Goal: Information Seeking & Learning: Learn about a topic

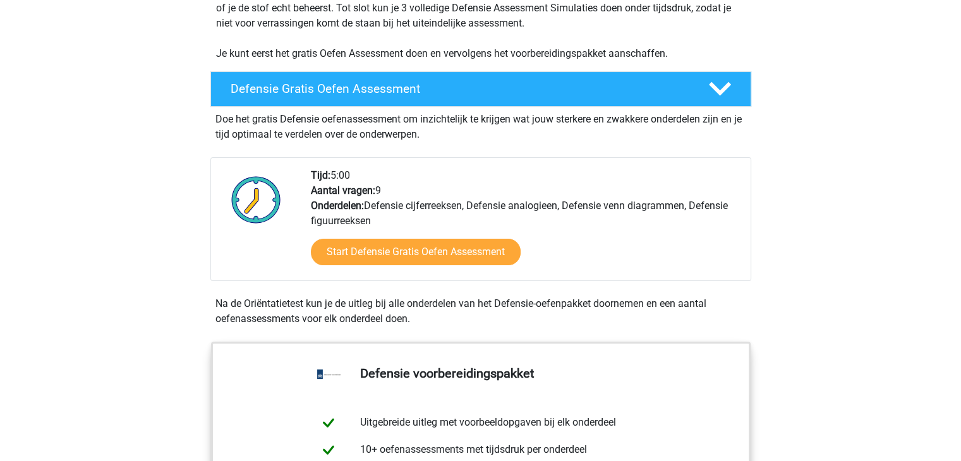
scroll to position [311, 0]
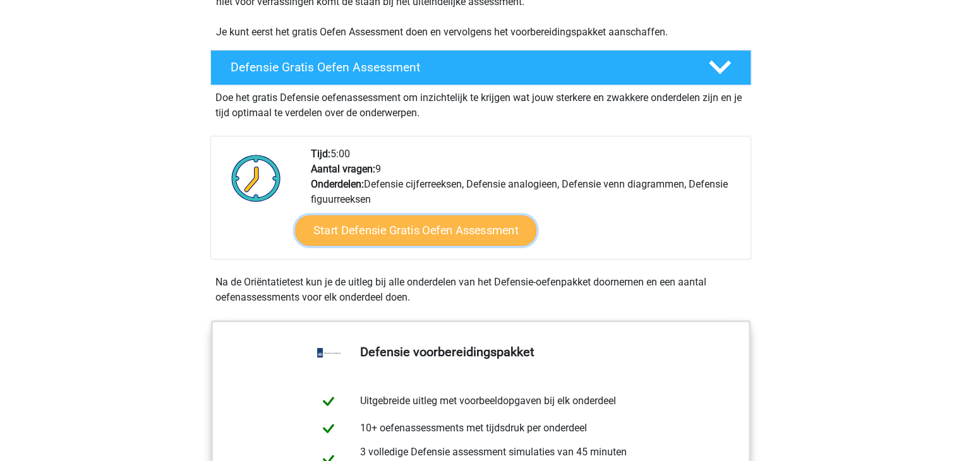
click at [331, 225] on link "Start Defensie Gratis Oefen Assessment" at bounding box center [415, 230] width 241 height 30
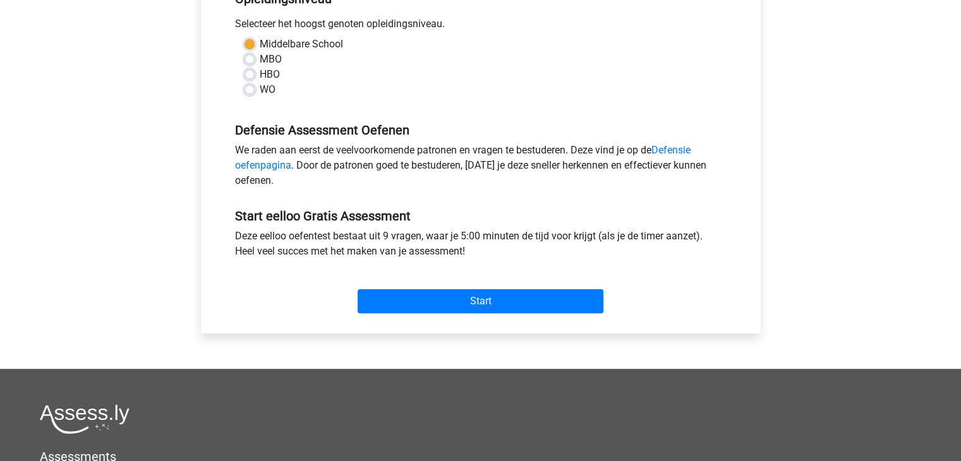
scroll to position [296, 0]
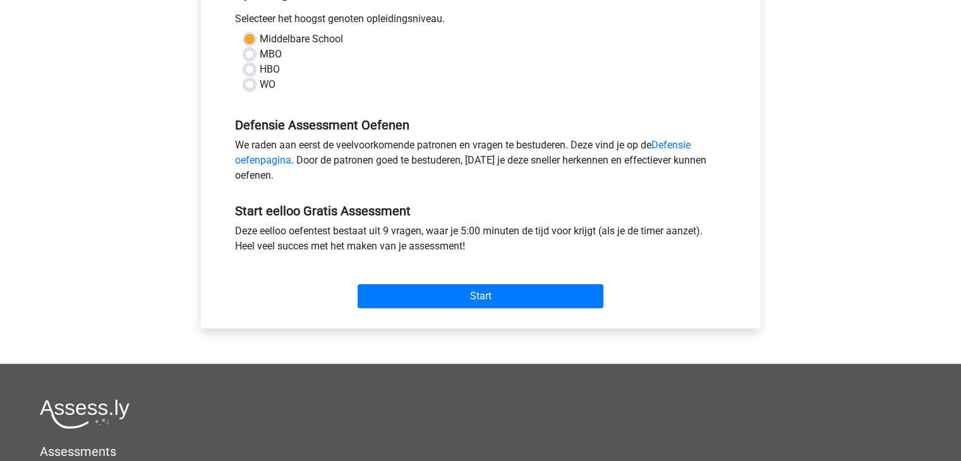
click at [393, 281] on div "Start" at bounding box center [480, 286] width 510 height 44
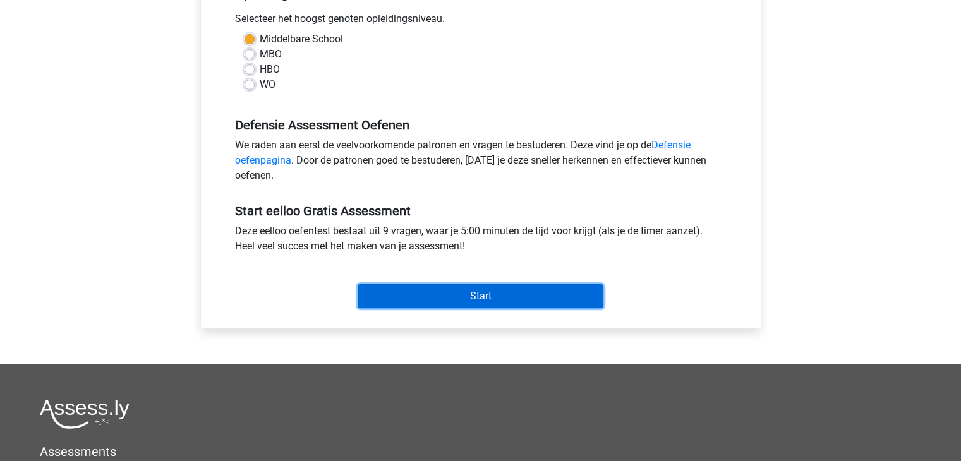
click at [393, 285] on input "Start" at bounding box center [480, 296] width 246 height 24
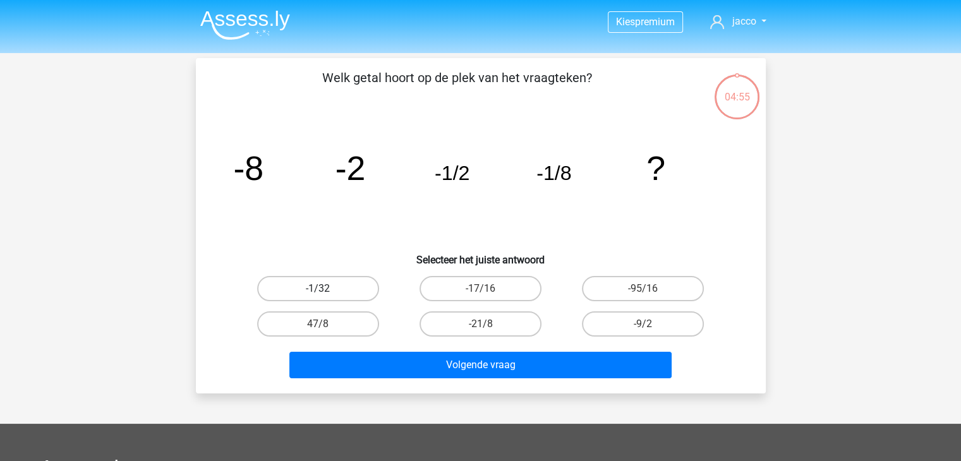
click at [321, 287] on label "-1/32" at bounding box center [318, 288] width 122 height 25
click at [321, 289] on input "-1/32" at bounding box center [322, 293] width 8 height 8
radio input "true"
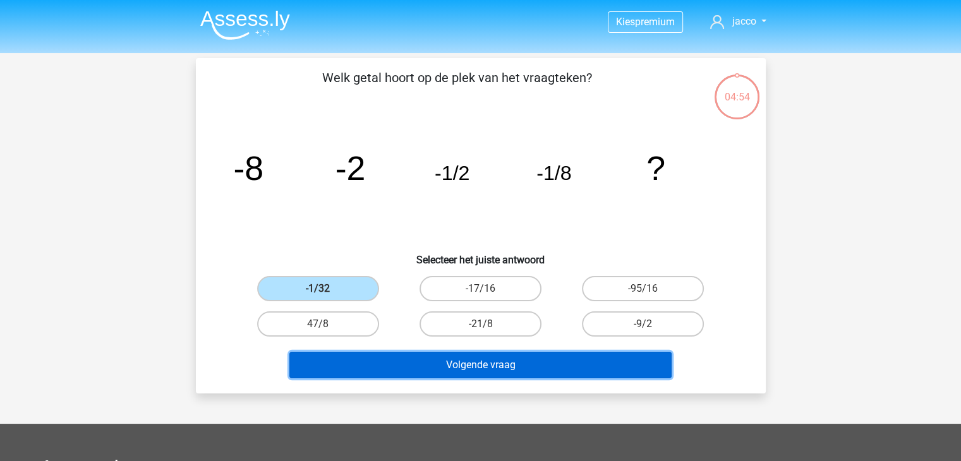
click at [374, 362] on button "Volgende vraag" at bounding box center [480, 365] width 382 height 27
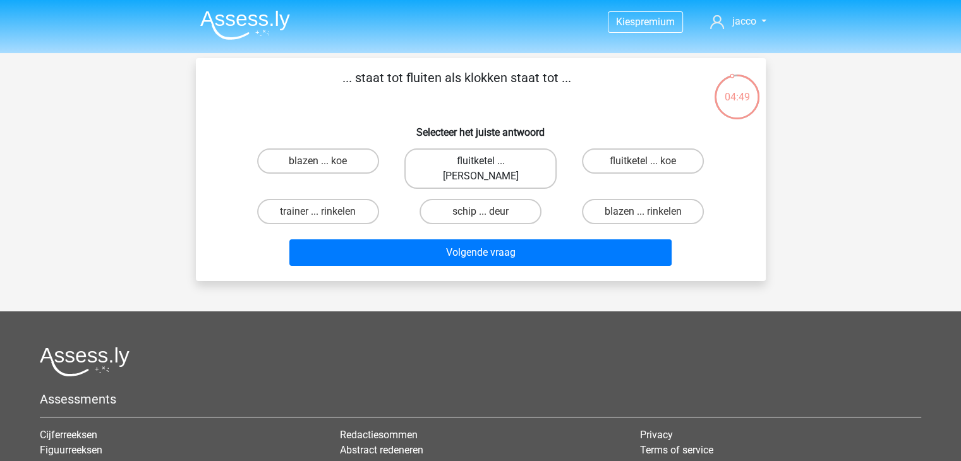
click at [452, 164] on label "fluitketel ... luiden" at bounding box center [480, 168] width 152 height 40
click at [480, 164] on input "fluitketel ... luiden" at bounding box center [484, 165] width 8 height 8
radio input "true"
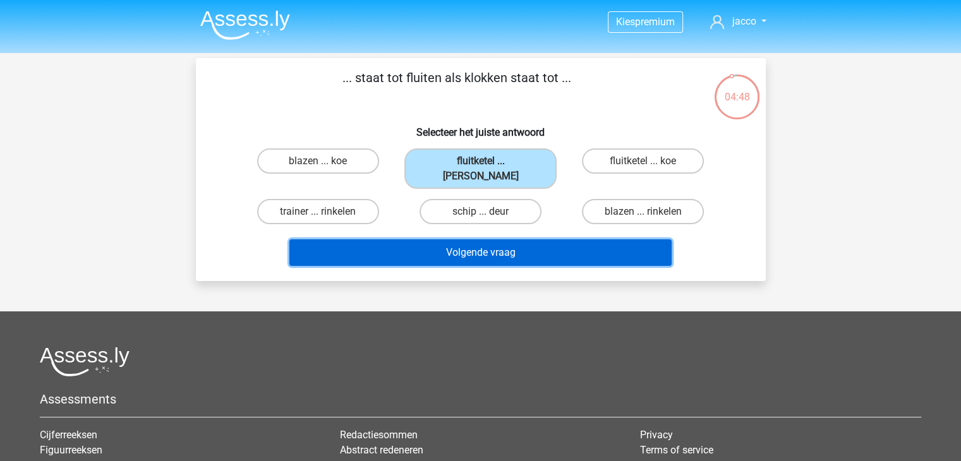
click at [409, 239] on button "Volgende vraag" at bounding box center [480, 252] width 382 height 27
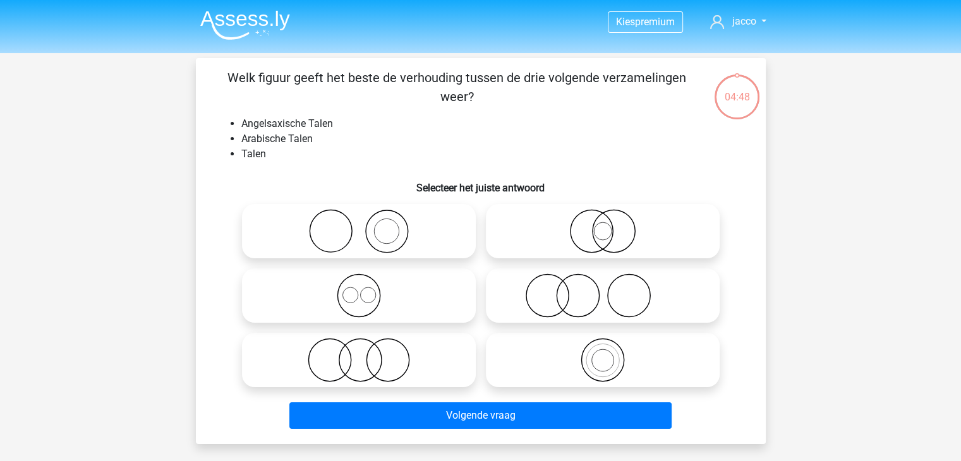
scroll to position [58, 0]
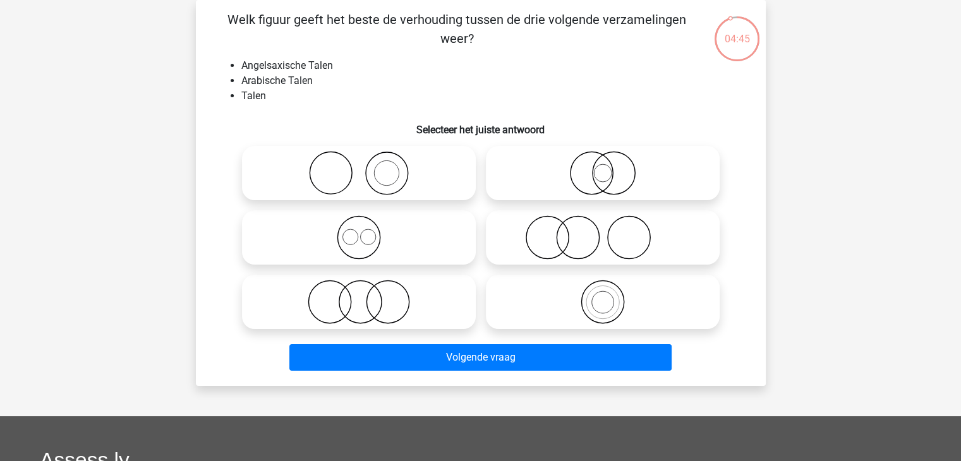
click at [411, 229] on icon at bounding box center [359, 237] width 224 height 44
click at [367, 229] on input "radio" at bounding box center [363, 227] width 8 height 8
radio input "true"
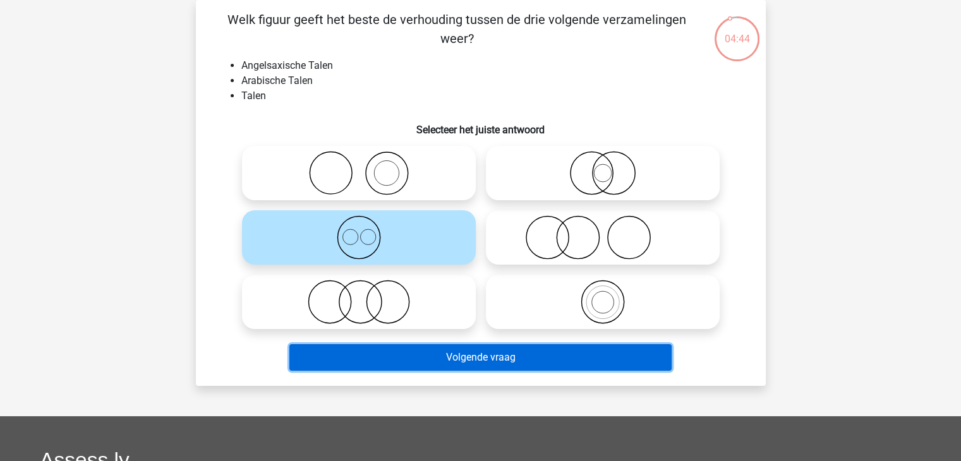
click at [413, 354] on button "Volgende vraag" at bounding box center [480, 357] width 382 height 27
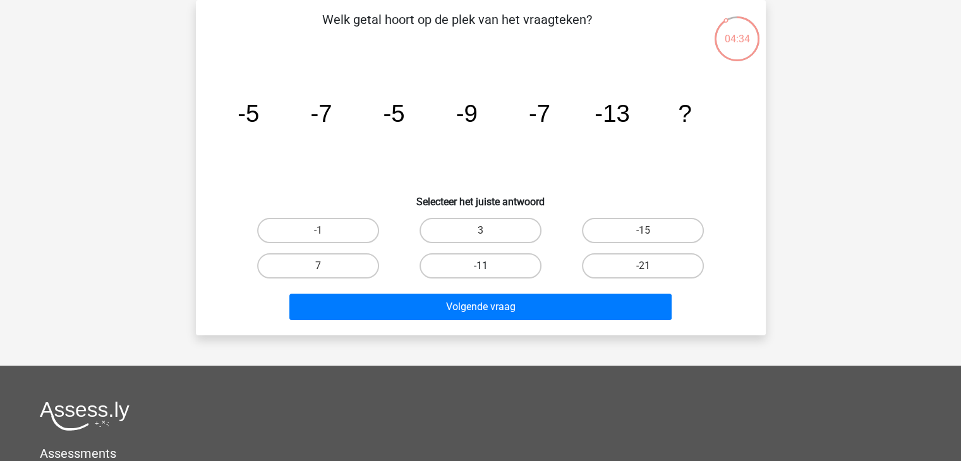
click at [452, 269] on label "-11" at bounding box center [480, 265] width 122 height 25
click at [480, 269] on input "-11" at bounding box center [484, 270] width 8 height 8
radio input "true"
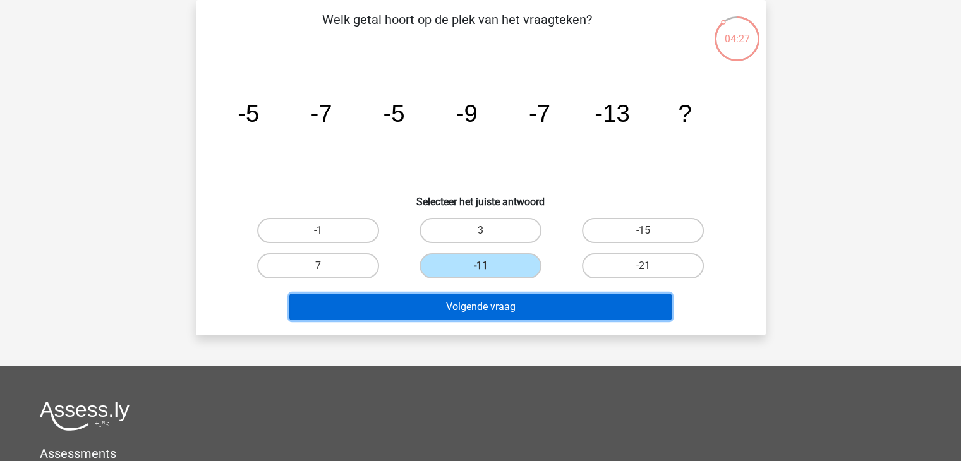
click at [444, 301] on button "Volgende vraag" at bounding box center [480, 307] width 382 height 27
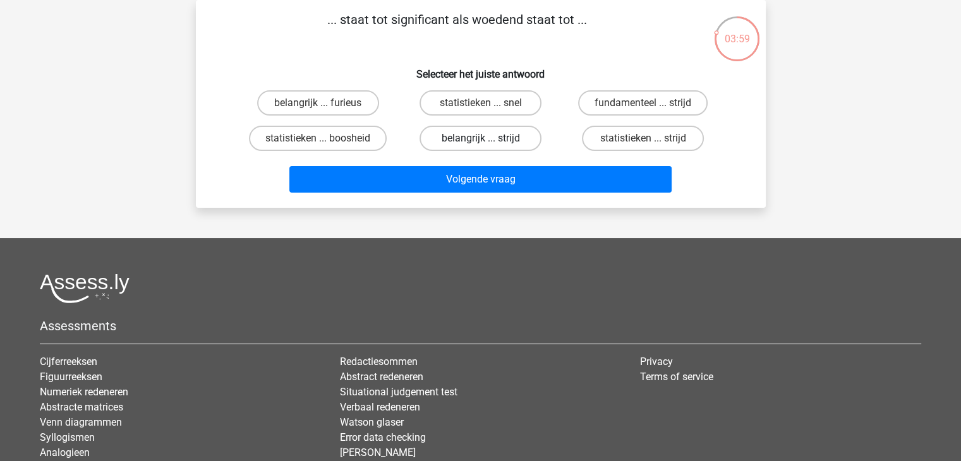
click at [477, 128] on label "belangrijk ... strijd" at bounding box center [480, 138] width 122 height 25
click at [480, 138] on input "belangrijk ... strijd" at bounding box center [484, 142] width 8 height 8
radio input "true"
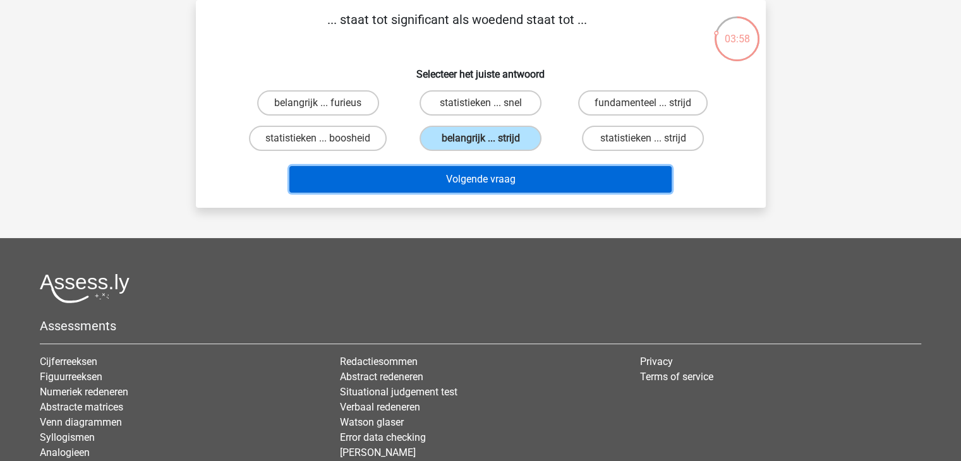
click at [479, 180] on button "Volgende vraag" at bounding box center [480, 179] width 382 height 27
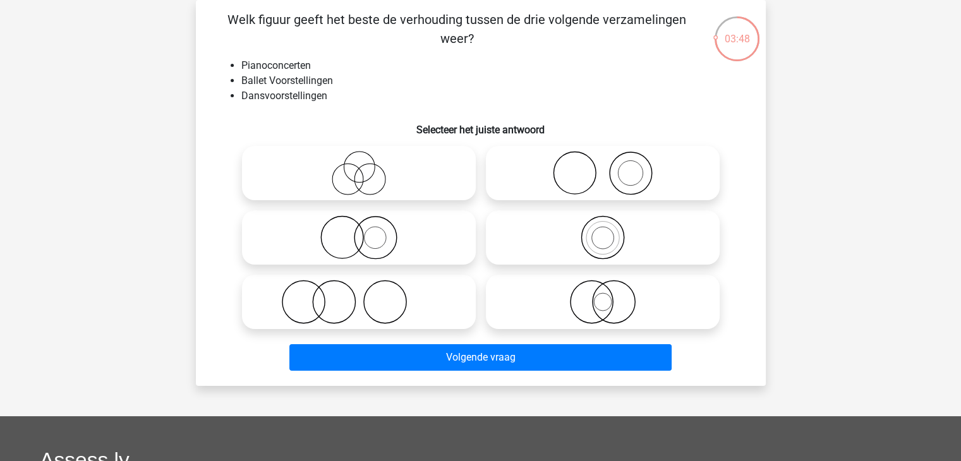
click at [601, 177] on icon at bounding box center [603, 173] width 224 height 44
click at [603, 167] on input "radio" at bounding box center [607, 163] width 8 height 8
radio input "true"
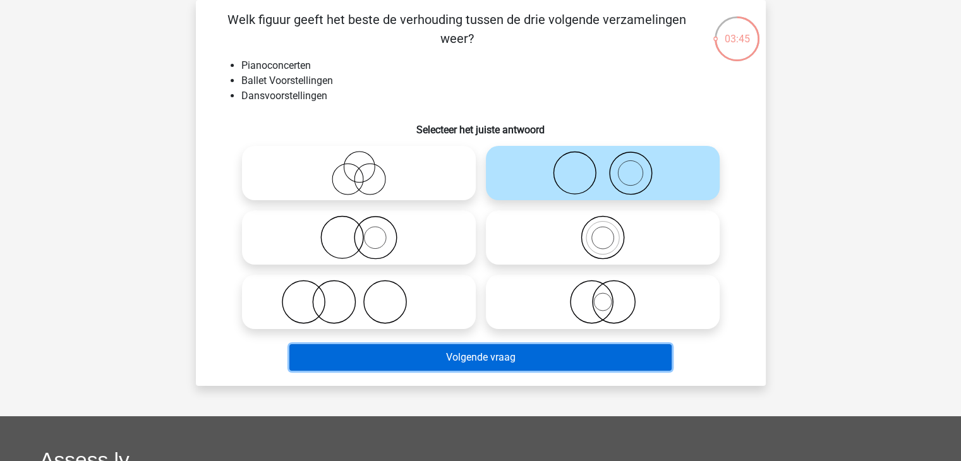
click at [452, 356] on button "Volgende vraag" at bounding box center [480, 357] width 382 height 27
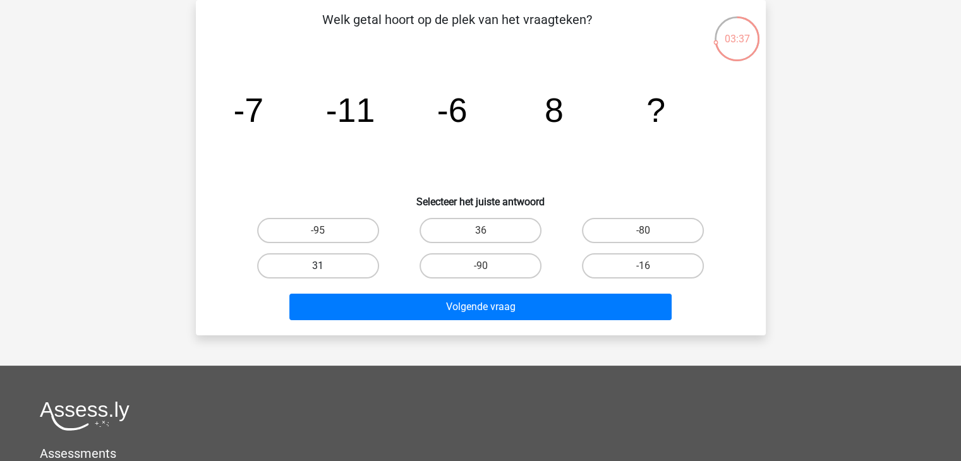
click at [356, 262] on label "31" at bounding box center [318, 265] width 122 height 25
click at [326, 266] on input "31" at bounding box center [322, 270] width 8 height 8
radio input "true"
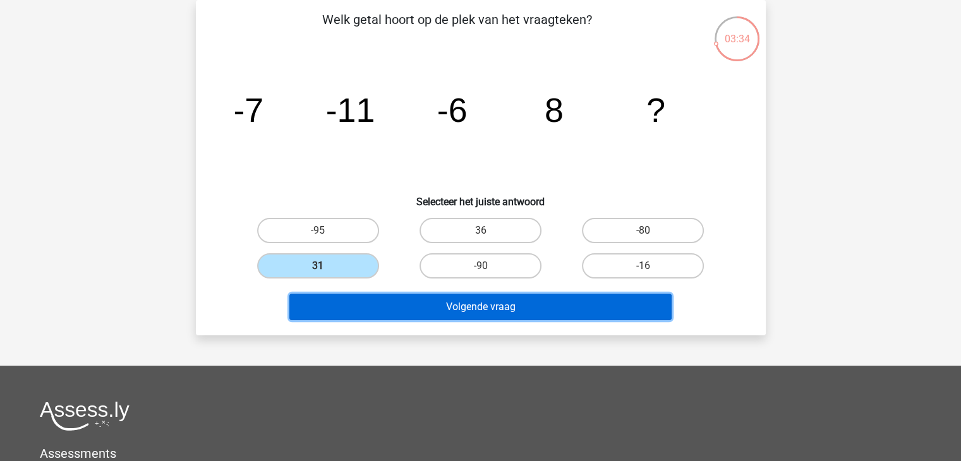
click at [414, 308] on button "Volgende vraag" at bounding box center [480, 307] width 382 height 27
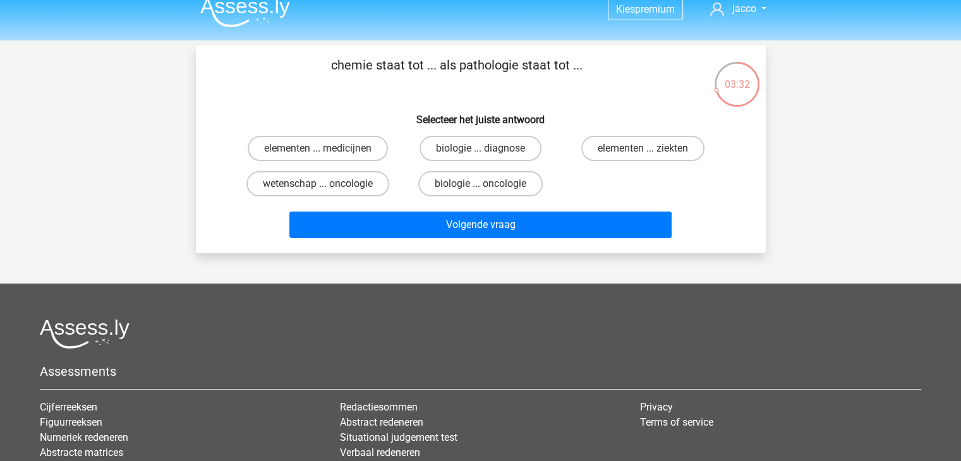
scroll to position [3, 0]
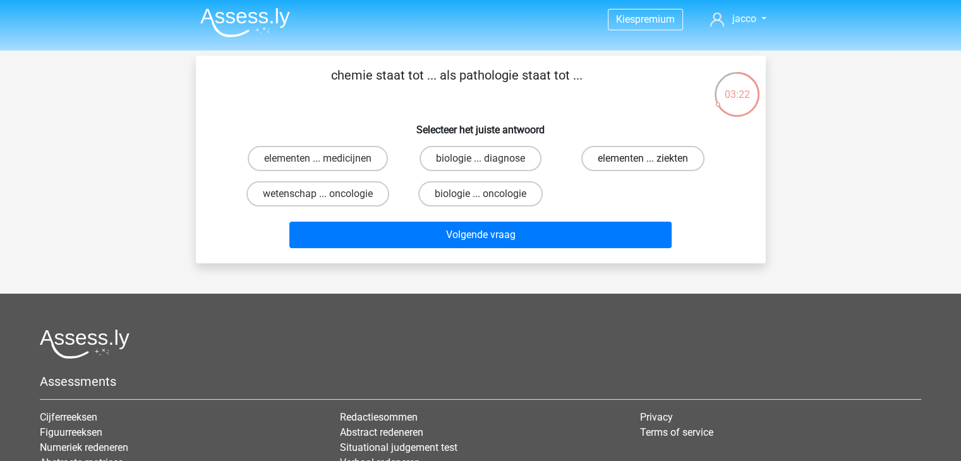
click at [607, 164] on label "elementen ... ziekten" at bounding box center [642, 158] width 123 height 25
click at [643, 164] on input "elementen ... ziekten" at bounding box center [647, 163] width 8 height 8
radio input "true"
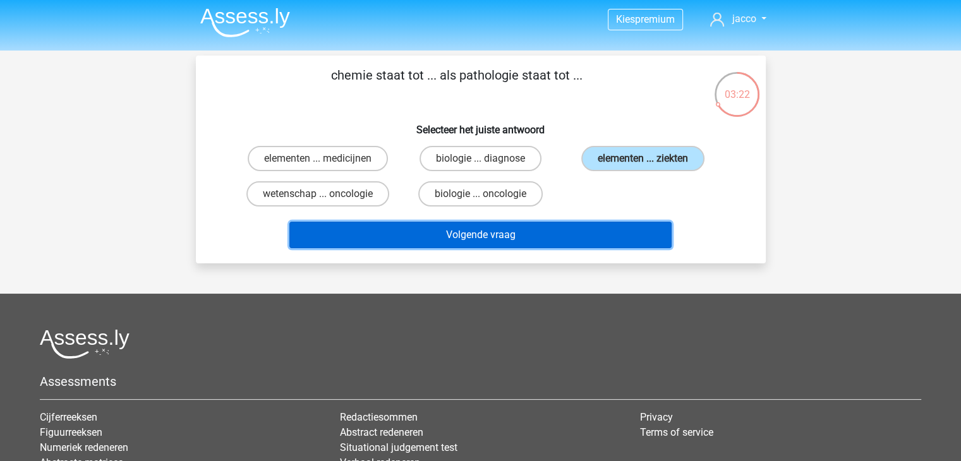
click at [520, 240] on button "Volgende vraag" at bounding box center [480, 235] width 382 height 27
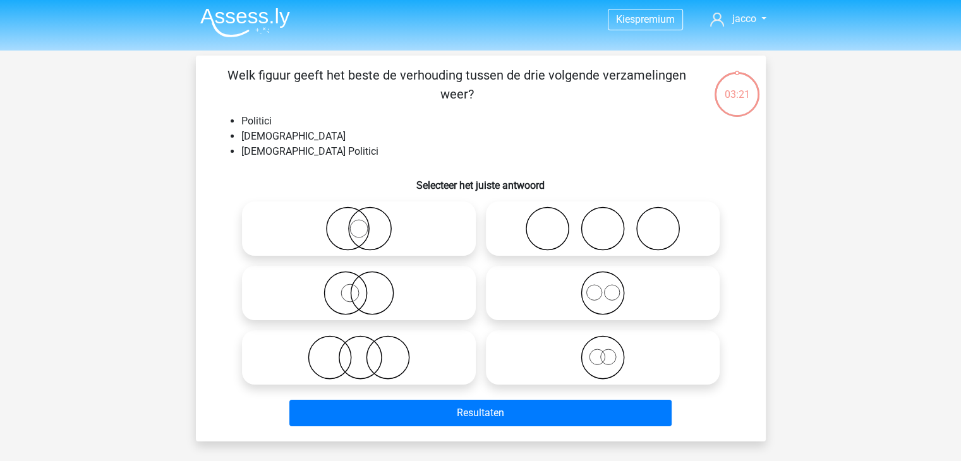
scroll to position [58, 0]
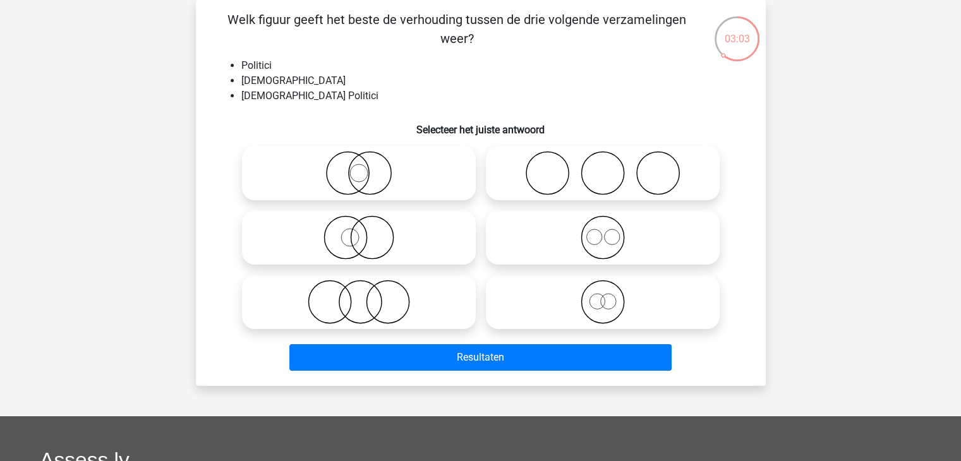
click at [382, 321] on icon at bounding box center [359, 302] width 224 height 44
click at [367, 296] on input "radio" at bounding box center [363, 291] width 8 height 8
radio input "true"
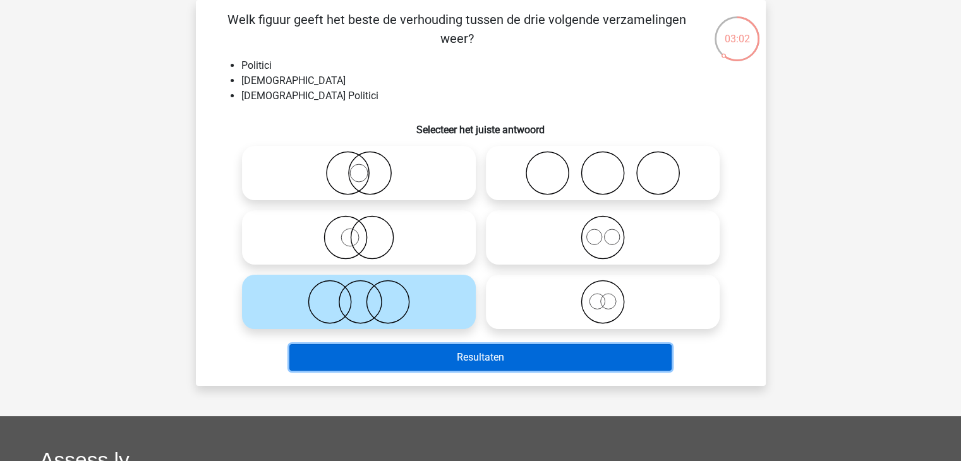
click at [387, 354] on button "Resultaten" at bounding box center [480, 357] width 382 height 27
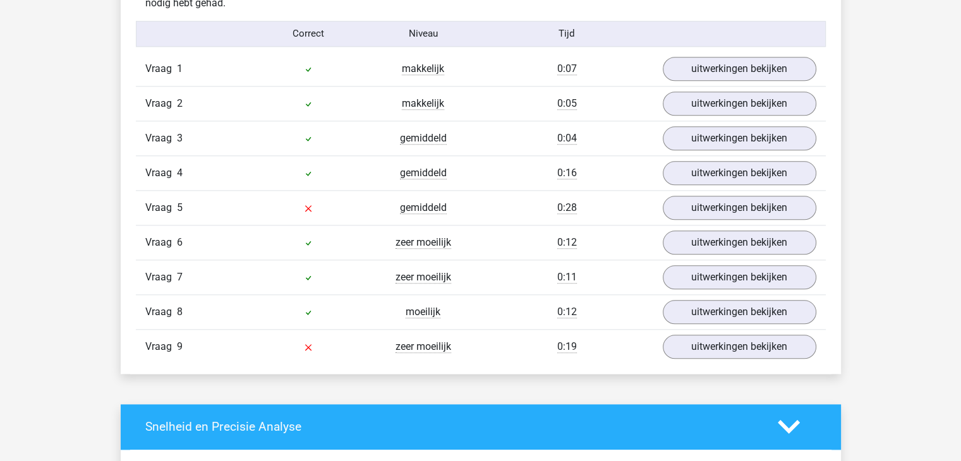
scroll to position [1389, 0]
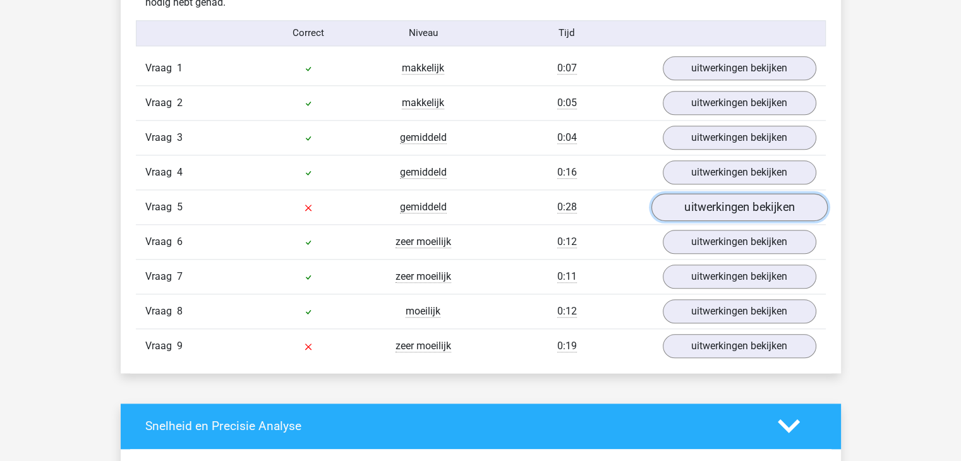
click at [675, 207] on link "uitwerkingen bekijken" at bounding box center [739, 207] width 176 height 28
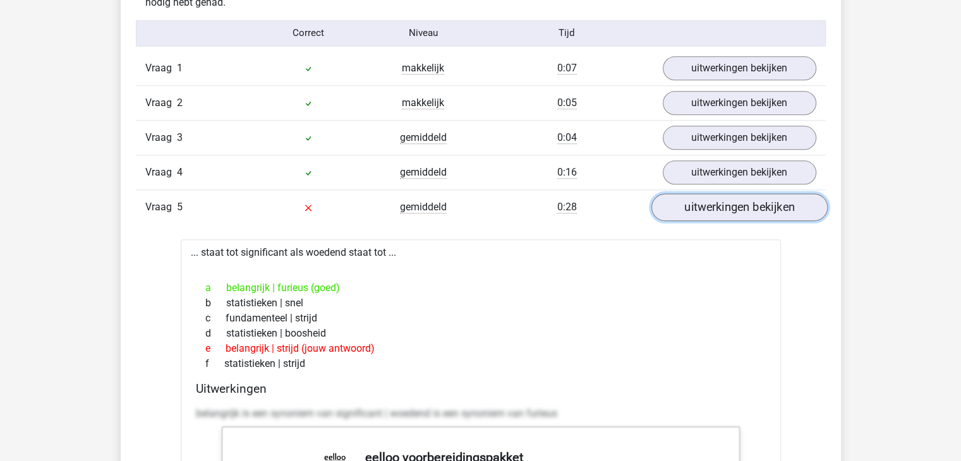
click at [675, 207] on link "uitwerkingen bekijken" at bounding box center [739, 207] width 176 height 28
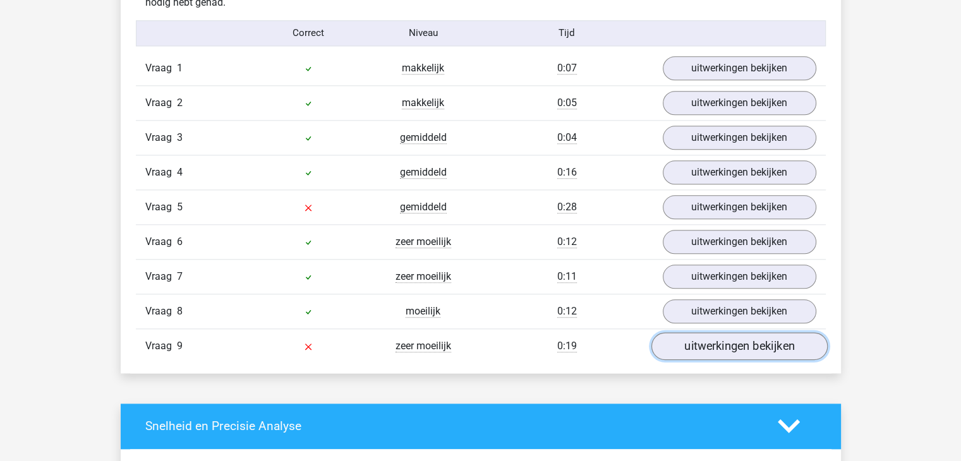
click at [705, 339] on link "uitwerkingen bekijken" at bounding box center [739, 346] width 176 height 28
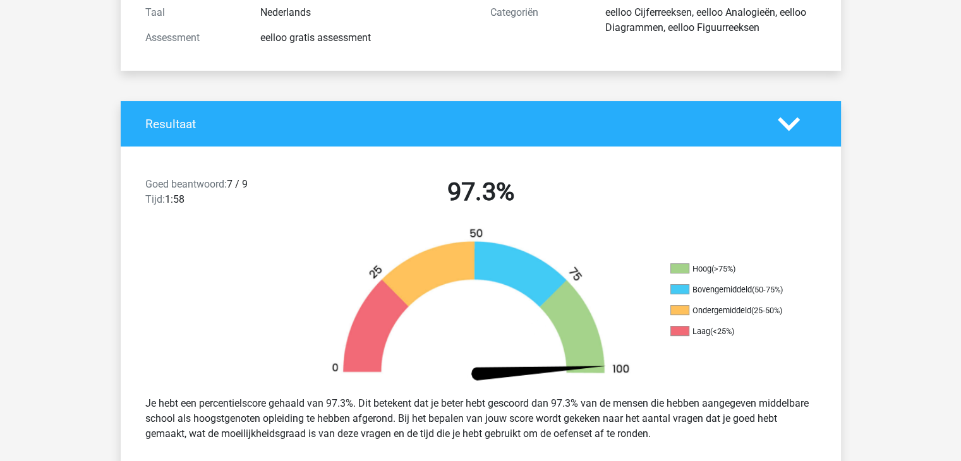
scroll to position [0, 0]
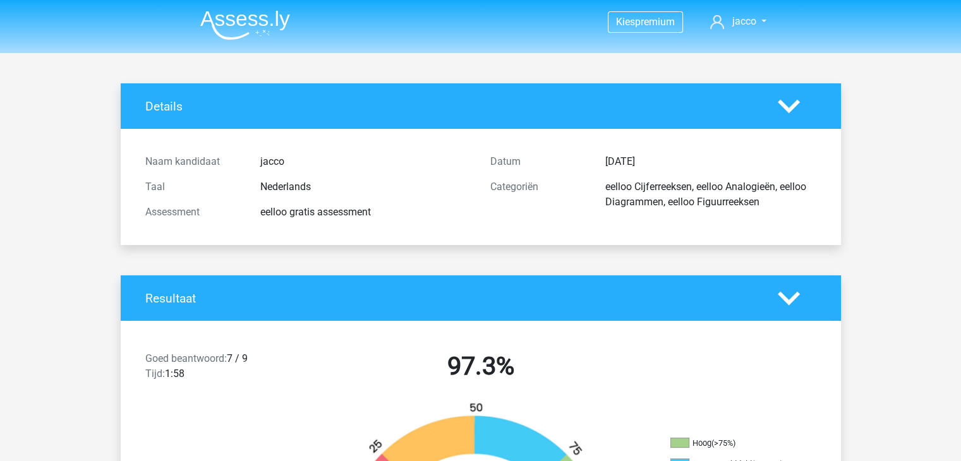
click at [244, 14] on img at bounding box center [245, 25] width 90 height 30
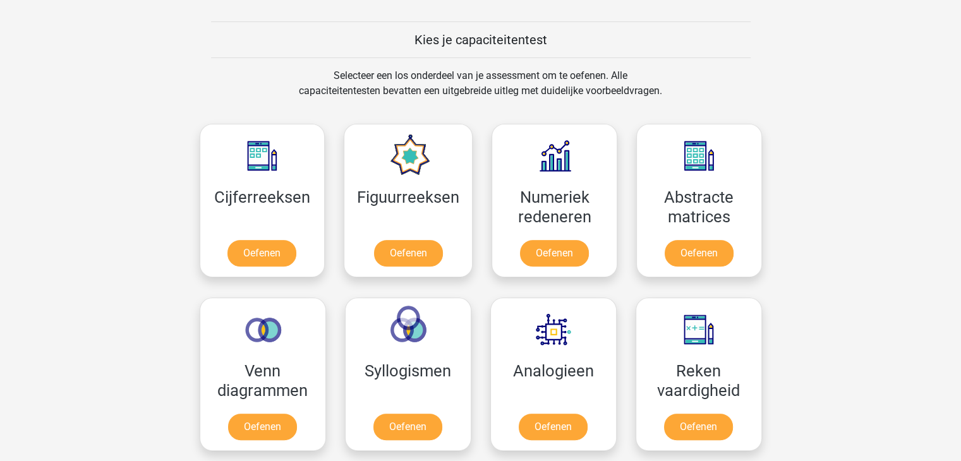
scroll to position [479, 0]
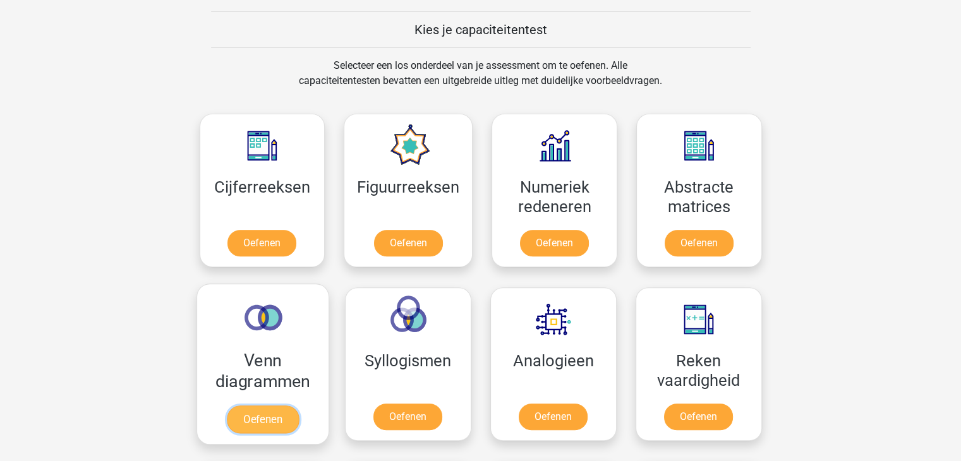
click at [275, 412] on link "Oefenen" at bounding box center [262, 419] width 72 height 28
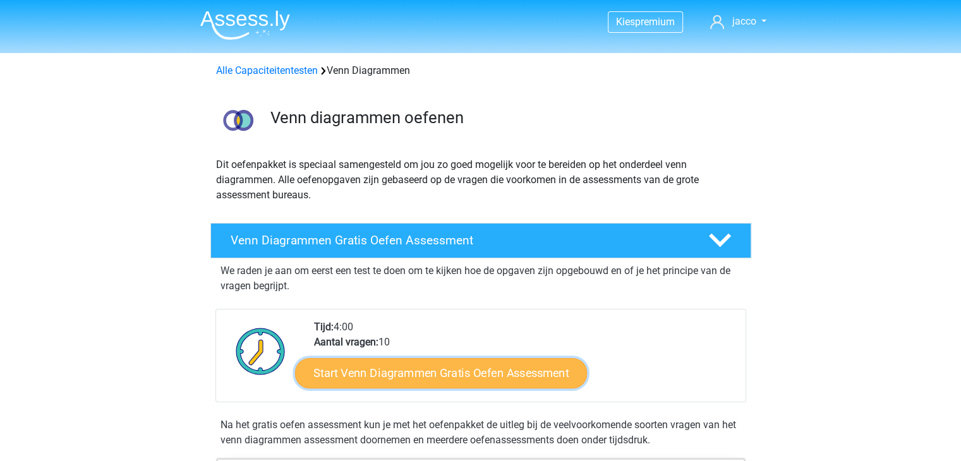
click at [381, 366] on link "Start Venn Diagrammen Gratis Oefen Assessment" at bounding box center [441, 373] width 292 height 30
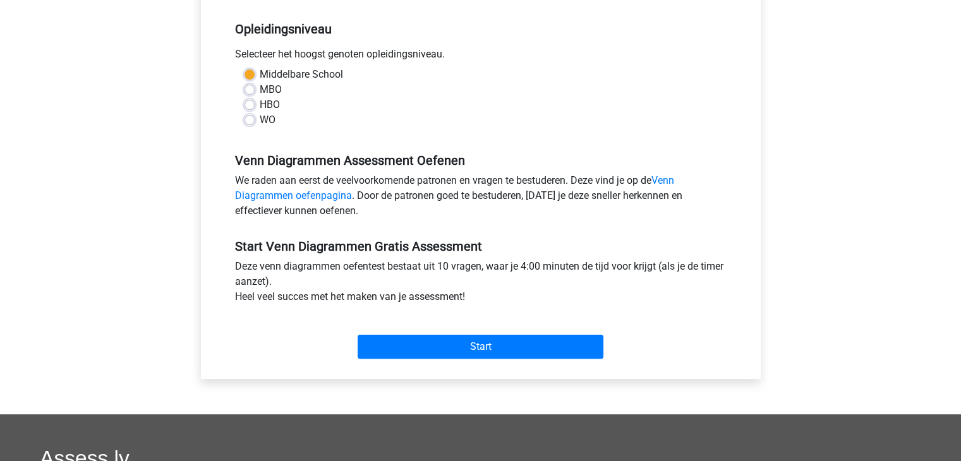
scroll to position [252, 0]
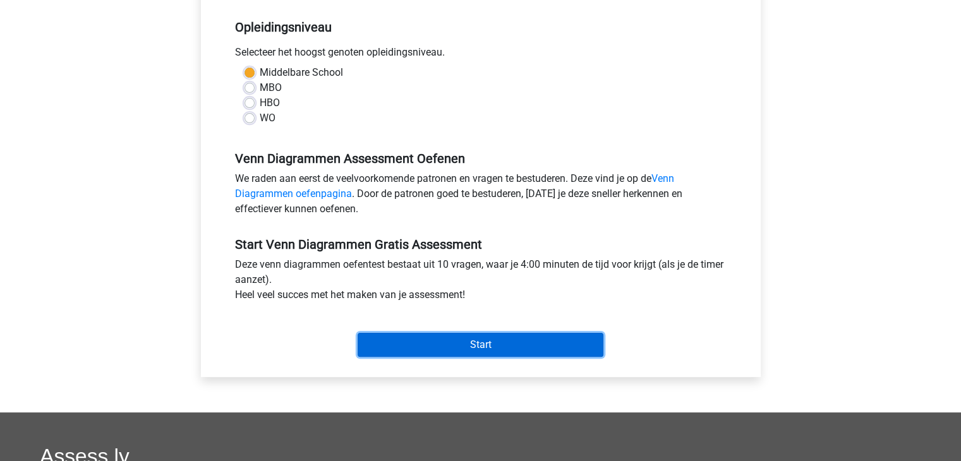
click at [402, 349] on input "Start" at bounding box center [480, 345] width 246 height 24
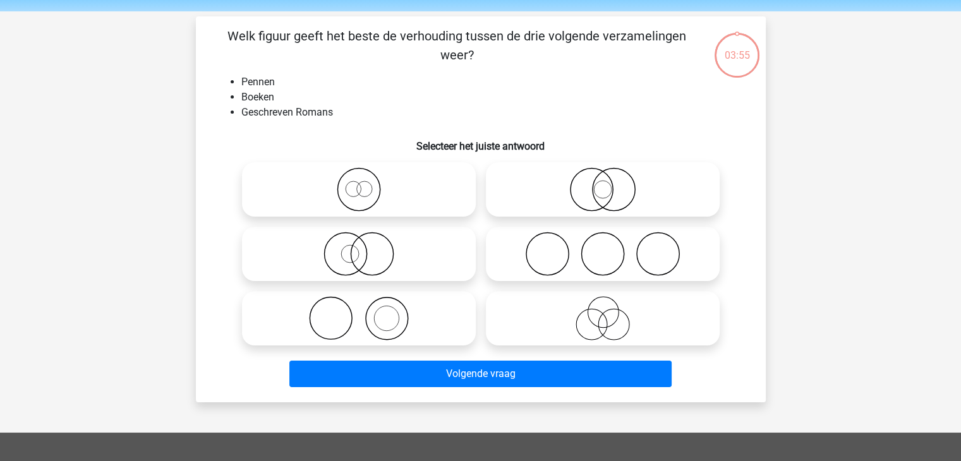
scroll to position [56, 0]
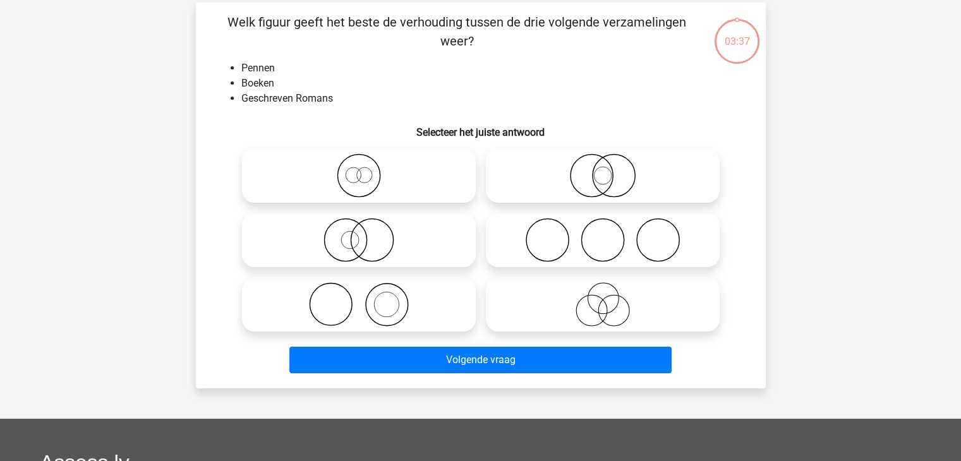
click at [402, 294] on icon at bounding box center [359, 304] width 224 height 44
click at [367, 294] on input "radio" at bounding box center [363, 294] width 8 height 8
radio input "true"
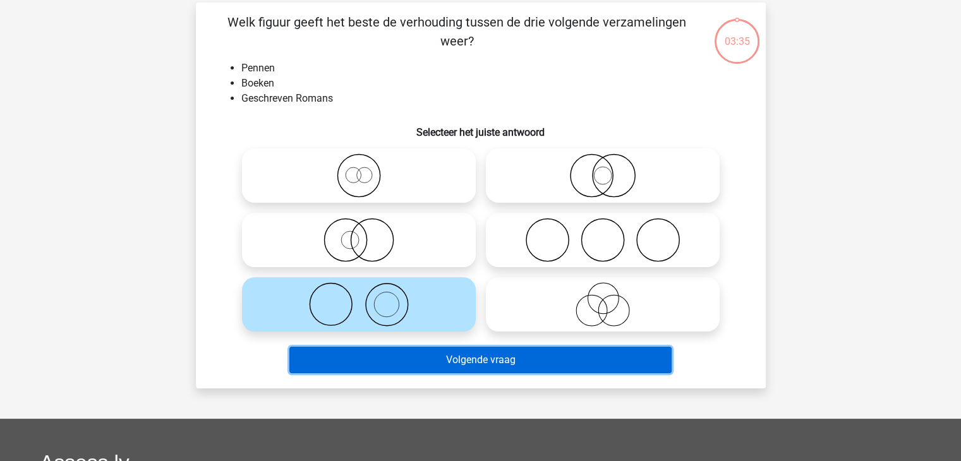
click at [412, 370] on button "Volgende vraag" at bounding box center [480, 360] width 382 height 27
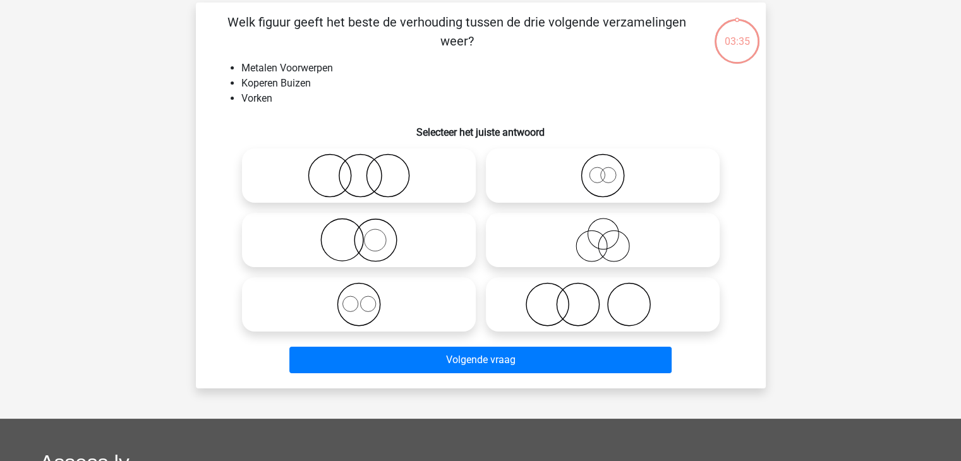
scroll to position [58, 0]
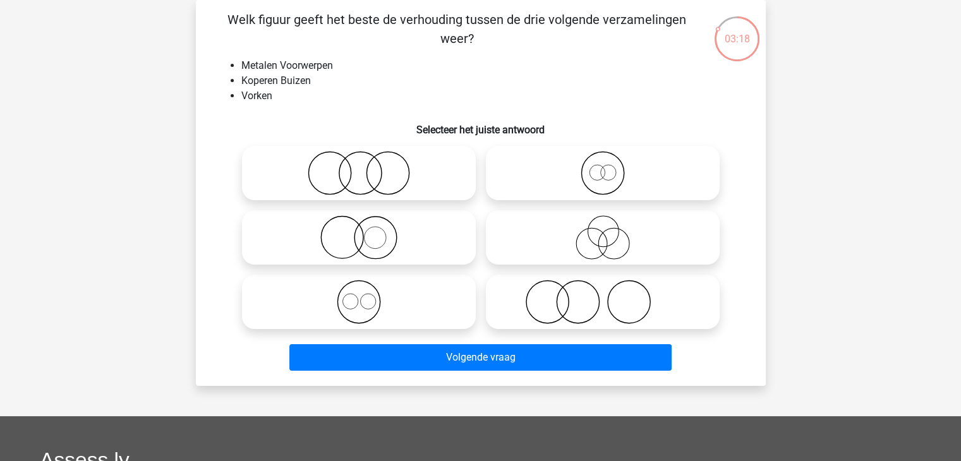
click at [553, 317] on icon at bounding box center [603, 302] width 224 height 44
click at [603, 296] on input "radio" at bounding box center [607, 291] width 8 height 8
radio input "true"
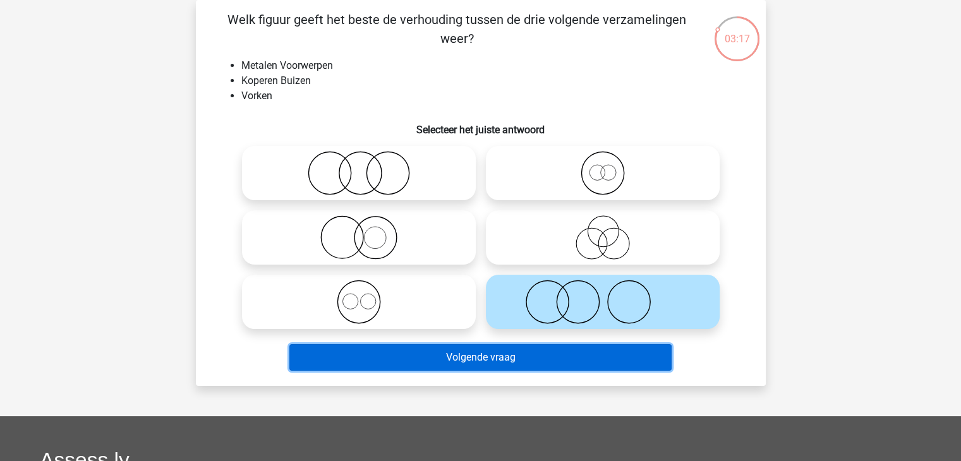
click at [476, 363] on button "Volgende vraag" at bounding box center [480, 357] width 382 height 27
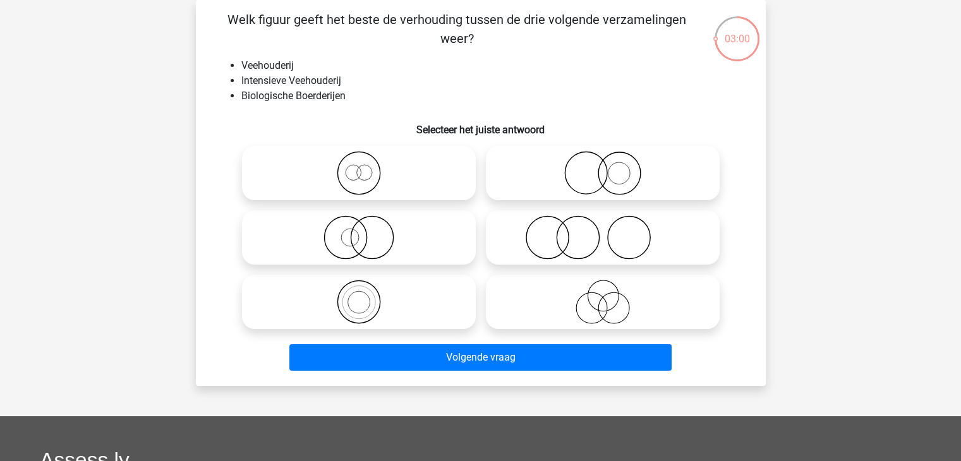
click at [552, 193] on icon at bounding box center [603, 173] width 224 height 44
click at [603, 167] on input "radio" at bounding box center [607, 163] width 8 height 8
radio input "true"
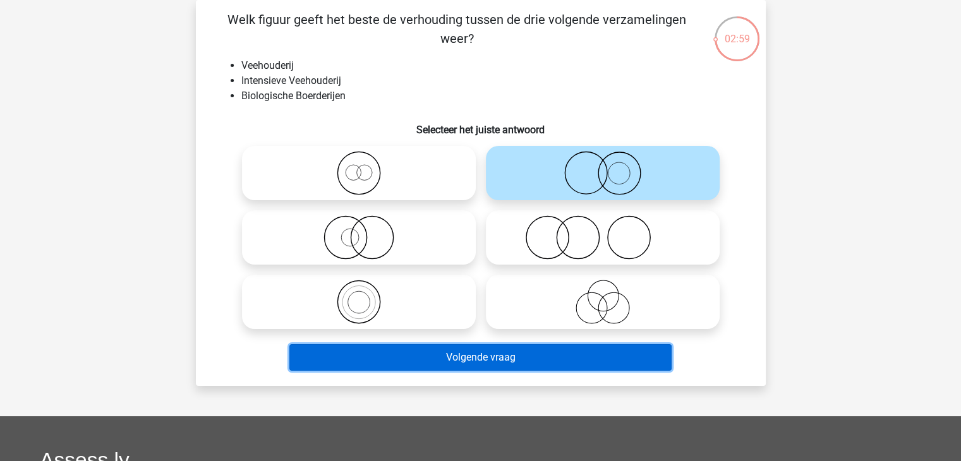
click at [416, 353] on button "Volgende vraag" at bounding box center [480, 357] width 382 height 27
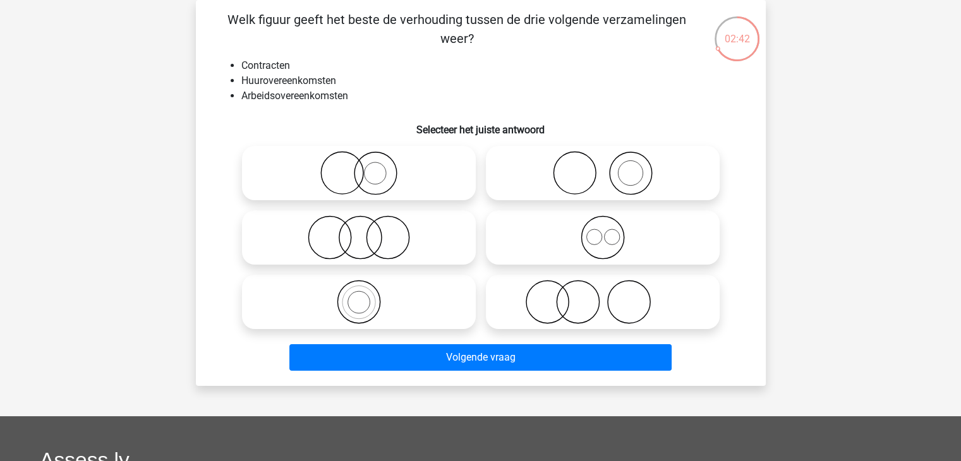
click at [396, 309] on icon at bounding box center [359, 302] width 224 height 44
click at [367, 296] on input "radio" at bounding box center [363, 291] width 8 height 8
radio input "true"
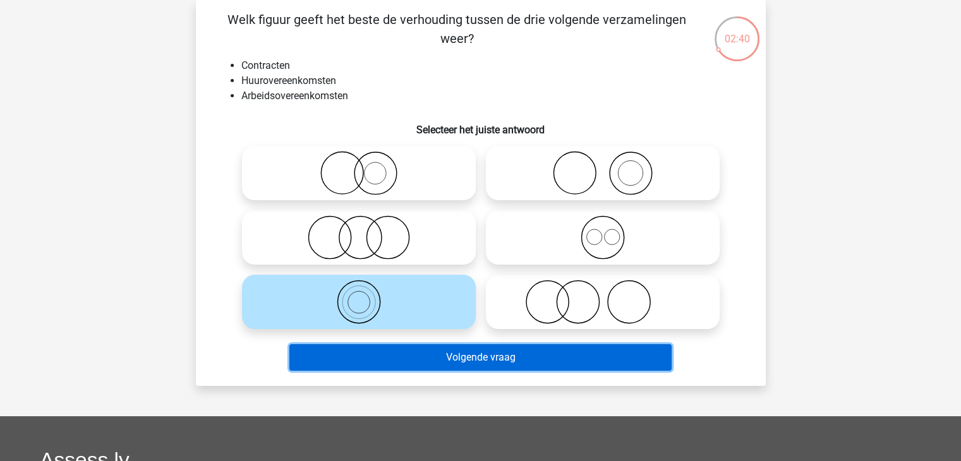
click at [441, 357] on button "Volgende vraag" at bounding box center [480, 357] width 382 height 27
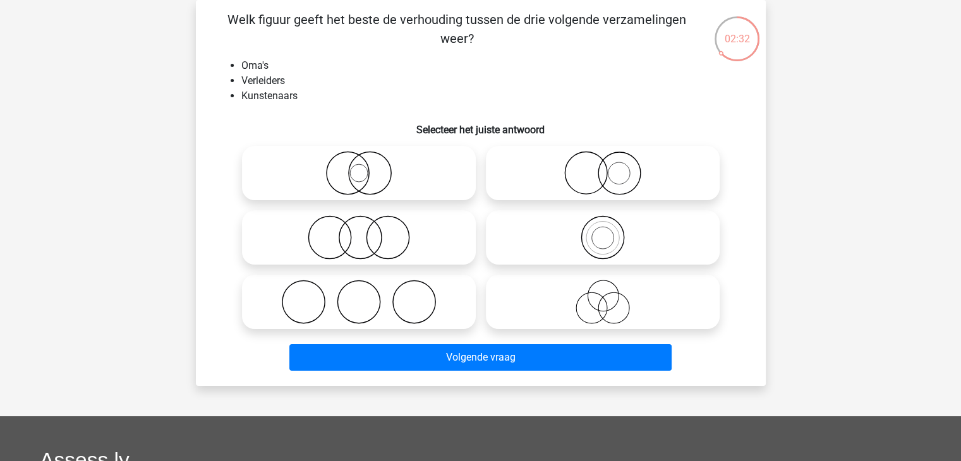
click at [304, 296] on icon at bounding box center [359, 302] width 224 height 44
click at [359, 296] on input "radio" at bounding box center [363, 291] width 8 height 8
radio input "true"
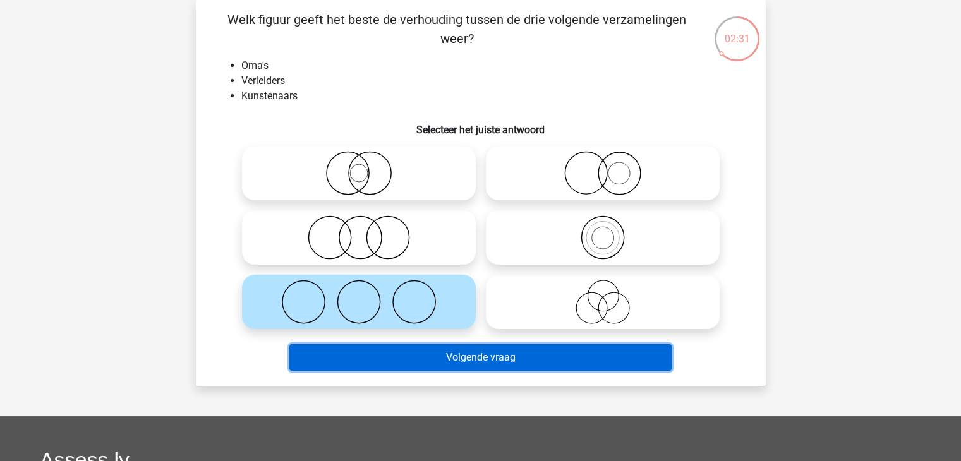
click at [378, 363] on button "Volgende vraag" at bounding box center [480, 357] width 382 height 27
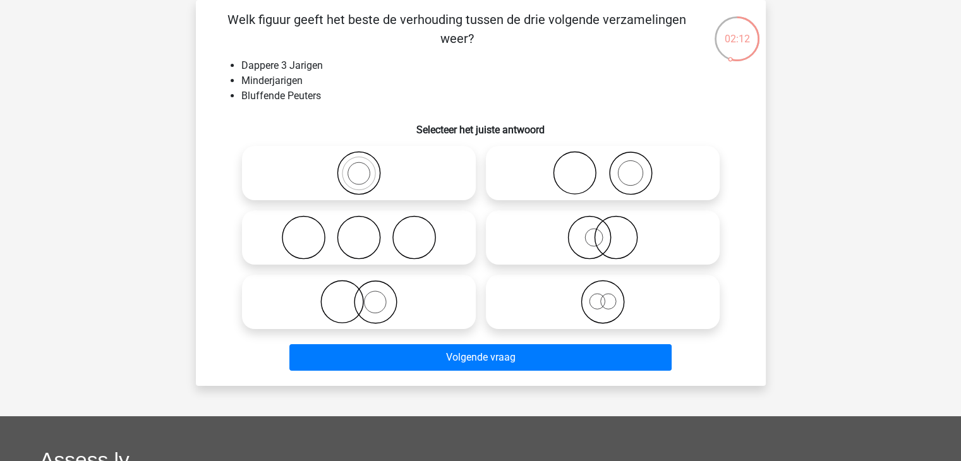
click at [570, 293] on icon at bounding box center [603, 302] width 224 height 44
click at [603, 293] on input "radio" at bounding box center [607, 291] width 8 height 8
radio input "true"
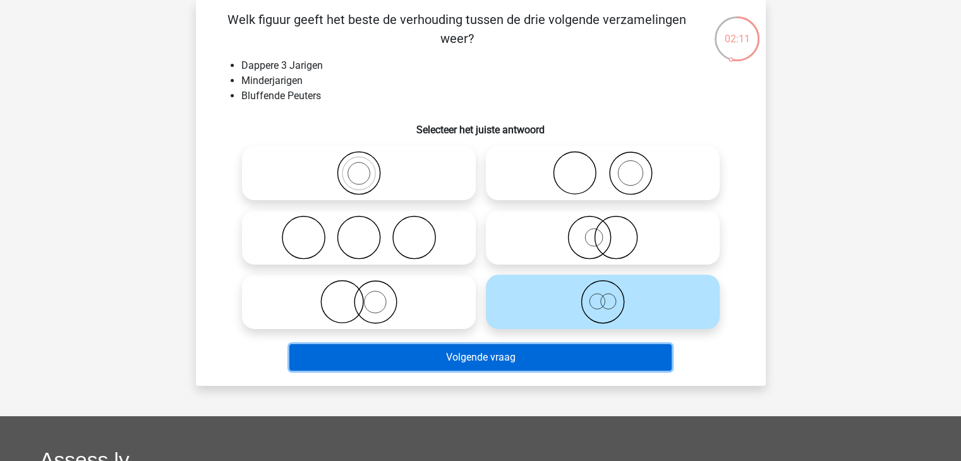
click at [519, 363] on button "Volgende vraag" at bounding box center [480, 357] width 382 height 27
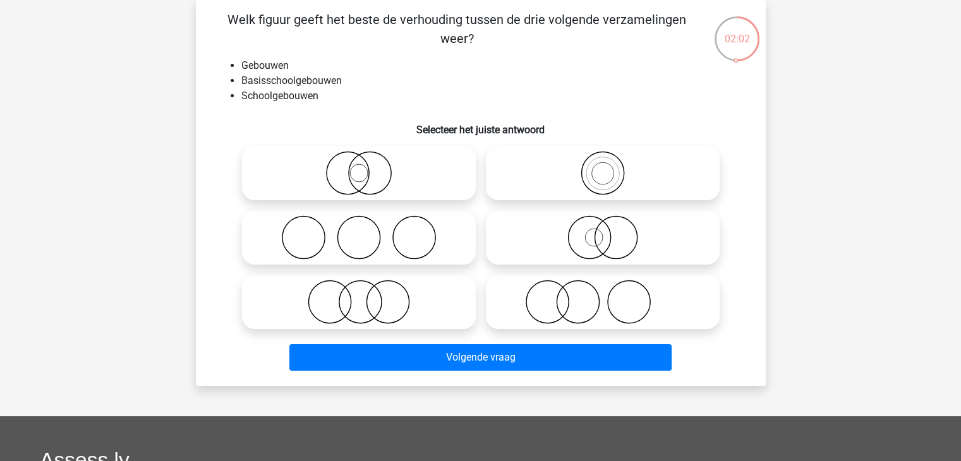
click at [548, 184] on icon at bounding box center [603, 173] width 224 height 44
click at [603, 167] on input "radio" at bounding box center [607, 163] width 8 height 8
radio input "true"
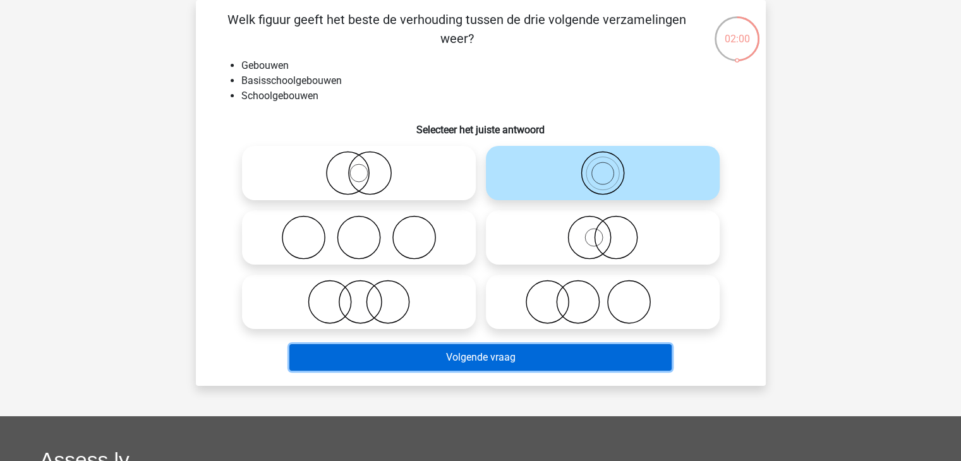
click at [483, 352] on button "Volgende vraag" at bounding box center [480, 357] width 382 height 27
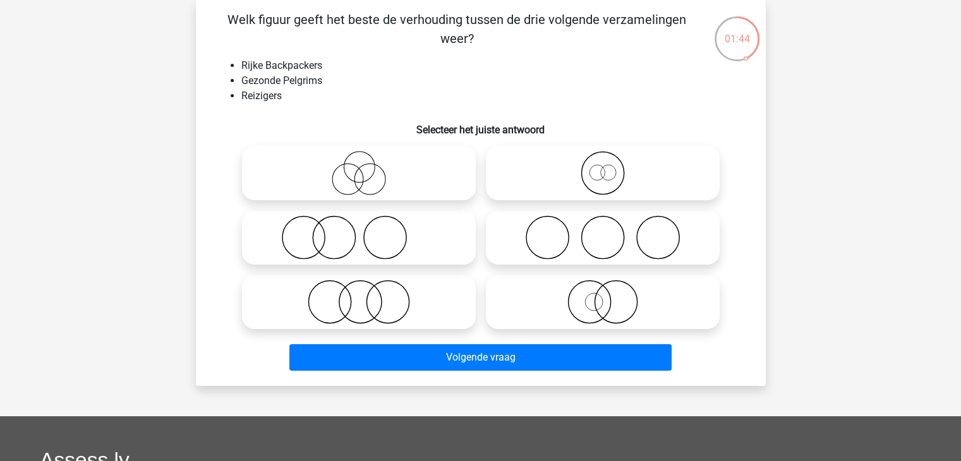
click at [365, 164] on input "radio" at bounding box center [363, 163] width 8 height 8
radio input "true"
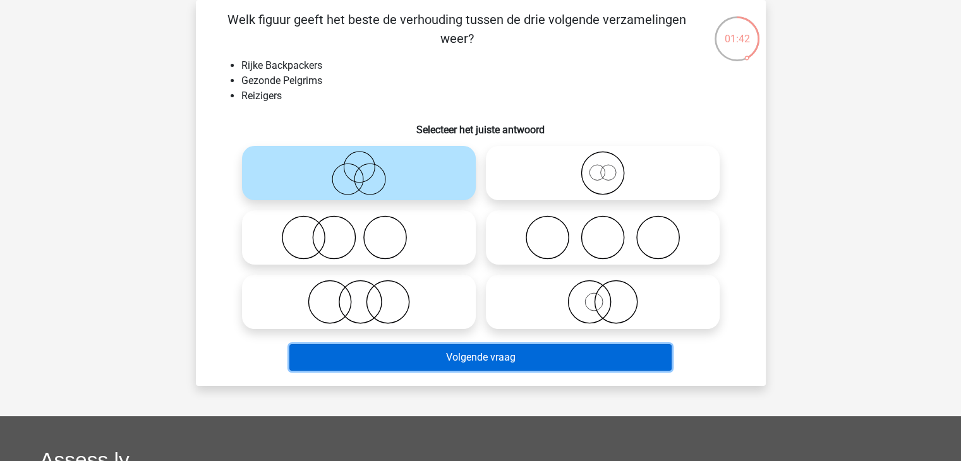
click at [423, 345] on button "Volgende vraag" at bounding box center [480, 357] width 382 height 27
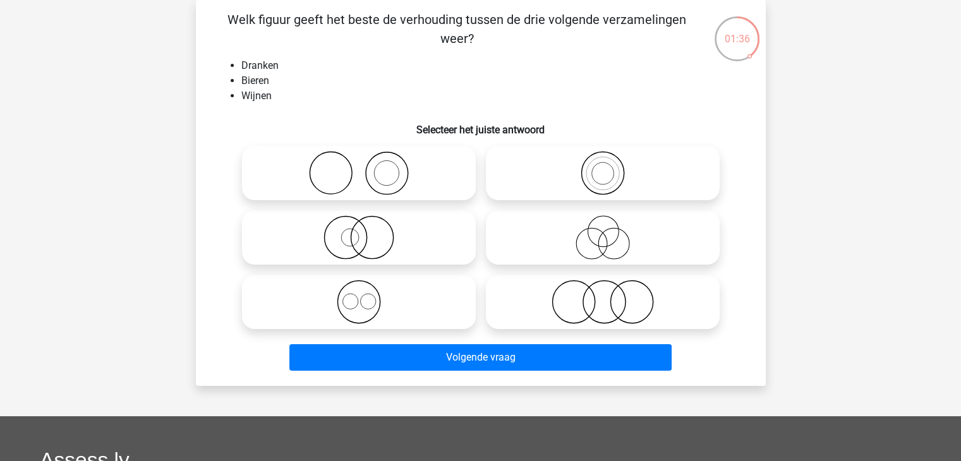
click at [333, 299] on icon at bounding box center [359, 302] width 224 height 44
click at [359, 296] on input "radio" at bounding box center [363, 291] width 8 height 8
radio input "true"
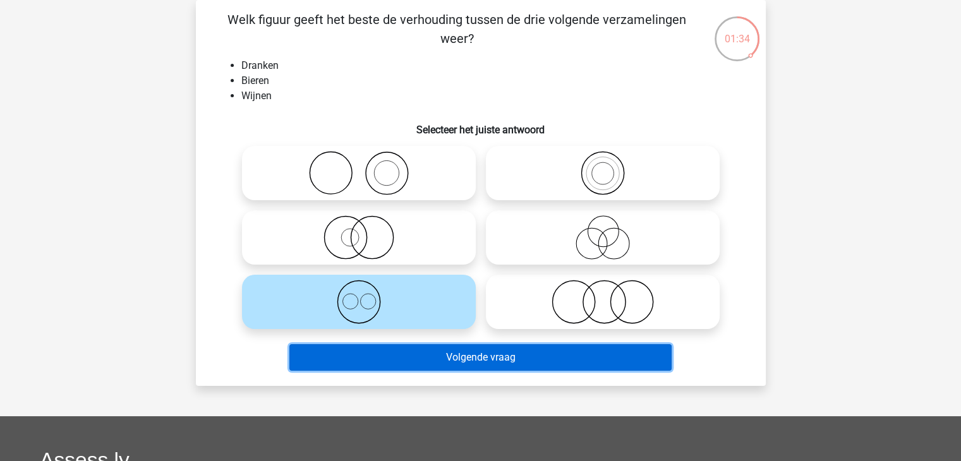
click at [387, 356] on button "Volgende vraag" at bounding box center [480, 357] width 382 height 27
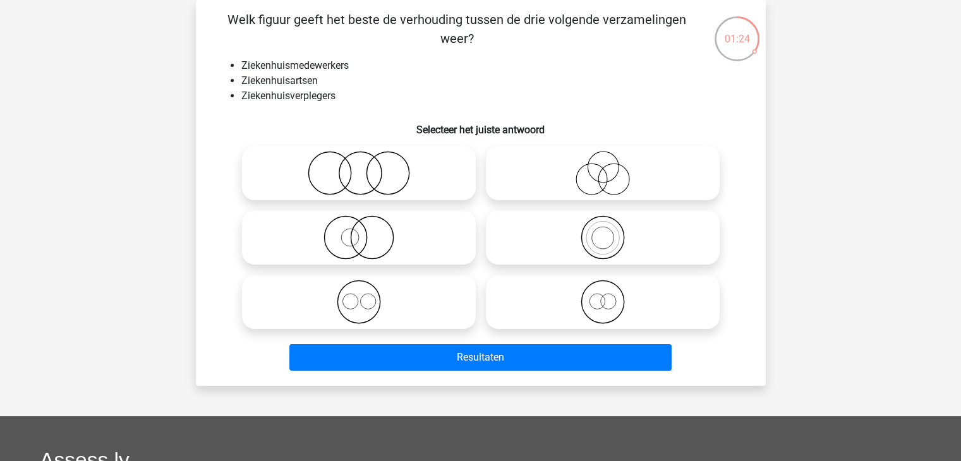
click at [356, 296] on circle at bounding box center [349, 301] width 15 height 15
click at [359, 296] on input "radio" at bounding box center [363, 291] width 8 height 8
radio input "true"
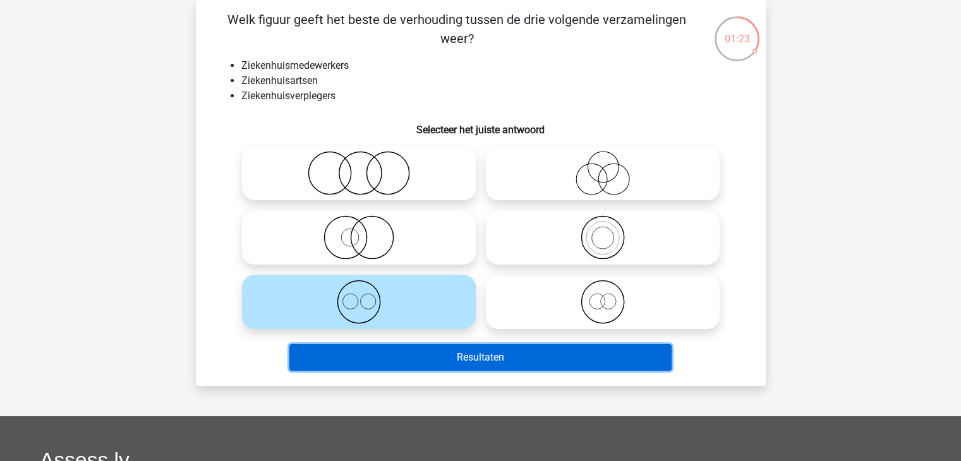
click at [411, 352] on button "Resultaten" at bounding box center [480, 357] width 382 height 27
